Goal: Task Accomplishment & Management: Manage account settings

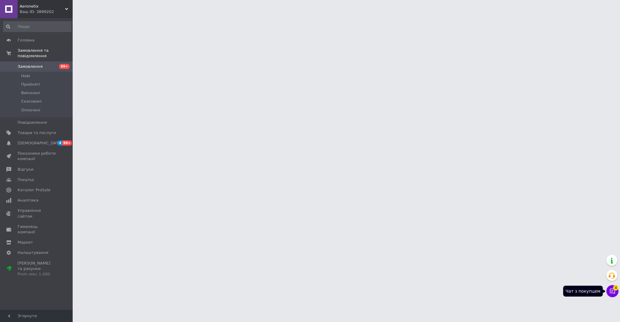
click at [613, 292] on icon at bounding box center [613, 291] width 6 height 6
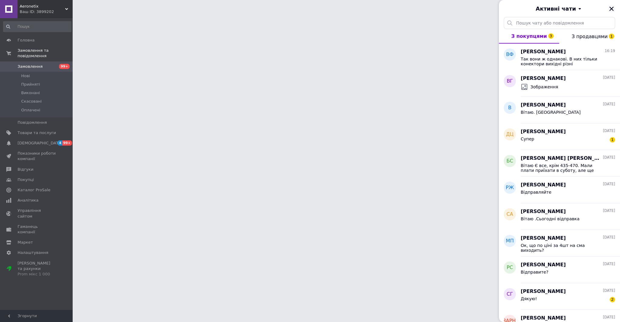
click at [612, 7] on icon "Закрити" at bounding box center [611, 8] width 5 height 5
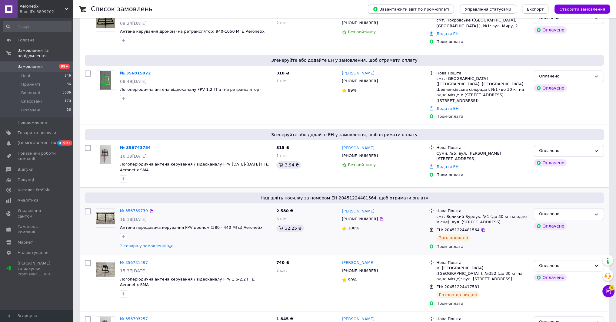
scroll to position [242, 0]
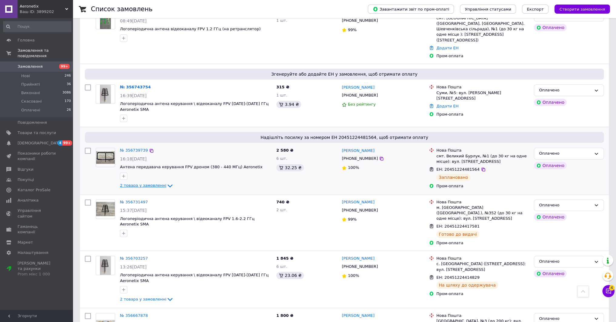
click at [154, 183] on span "2 товара у замовленні" at bounding box center [143, 185] width 46 height 5
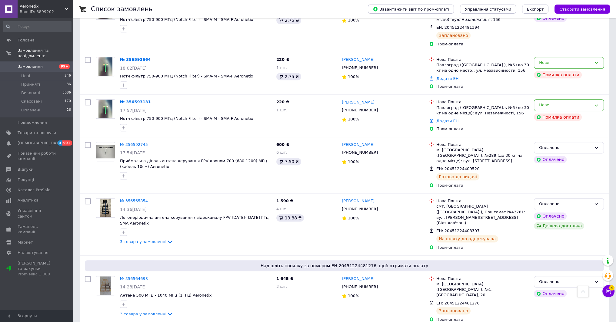
scroll to position [697, 0]
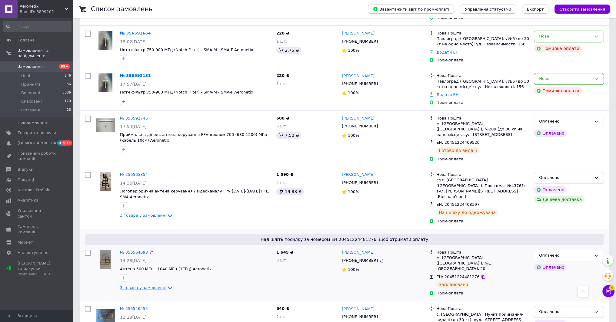
click at [154, 285] on span "3 товара у замовленні" at bounding box center [143, 287] width 46 height 5
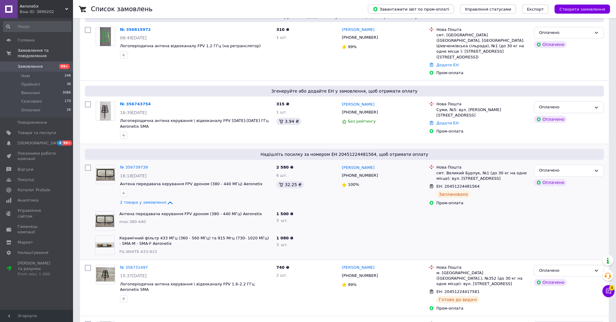
scroll to position [273, 0]
